Goal: Find contact information: Find contact information

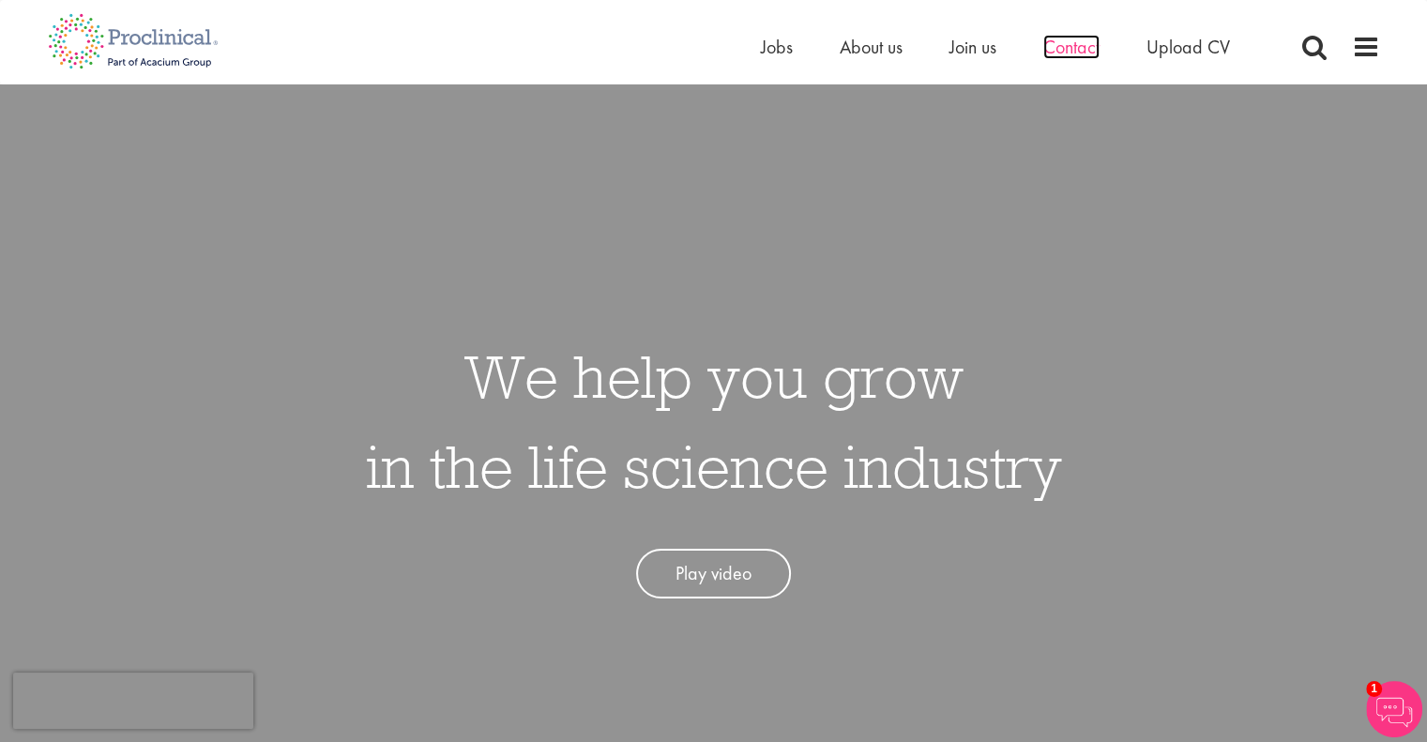
click at [1081, 39] on span "Contact" at bounding box center [1071, 47] width 56 height 24
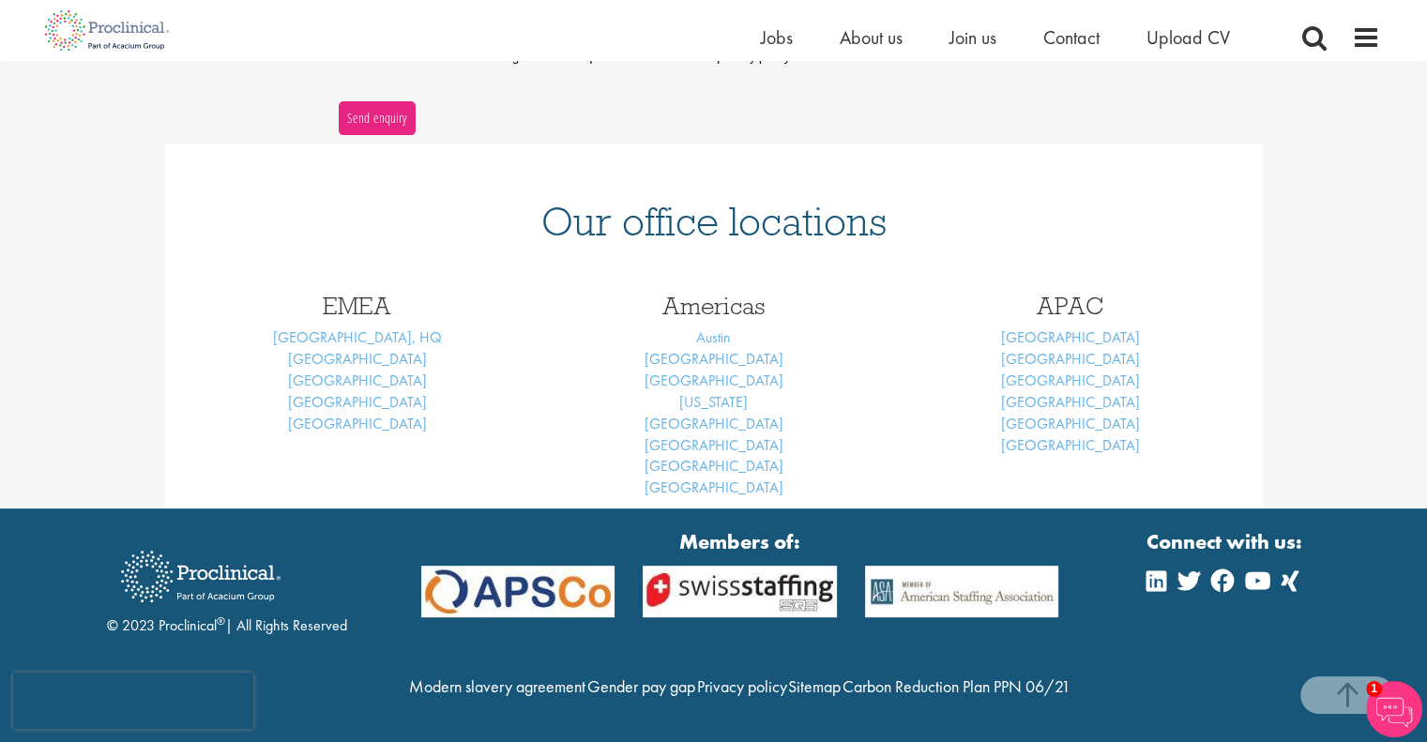
scroll to position [731, 0]
click at [368, 327] on link "[GEOGRAPHIC_DATA], HQ" at bounding box center [357, 337] width 169 height 20
